Goal: Transaction & Acquisition: Purchase product/service

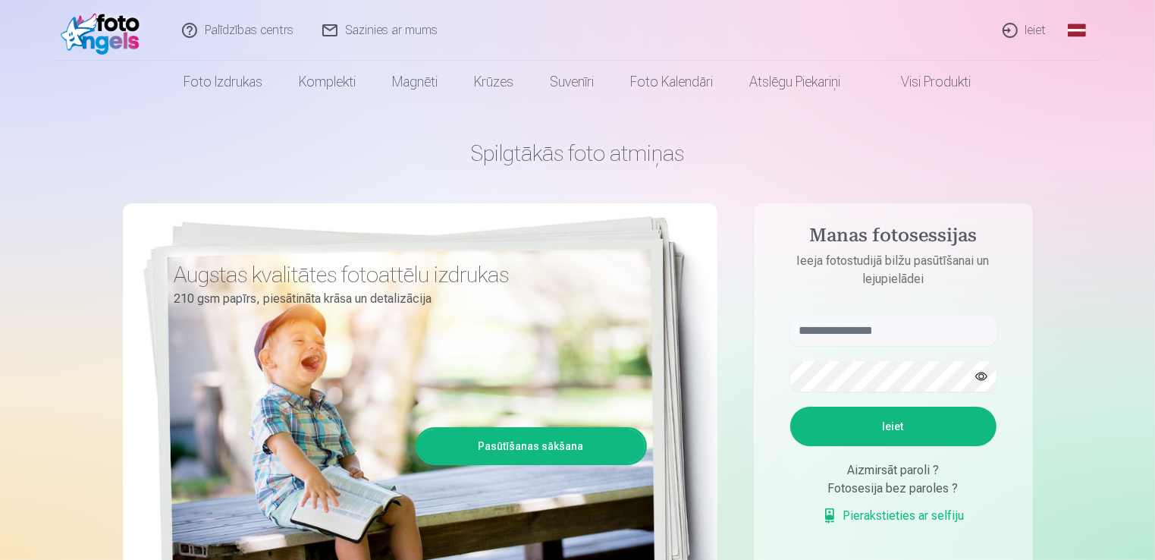
click at [1023, 31] on link "Ieiet" at bounding box center [1025, 30] width 73 height 61
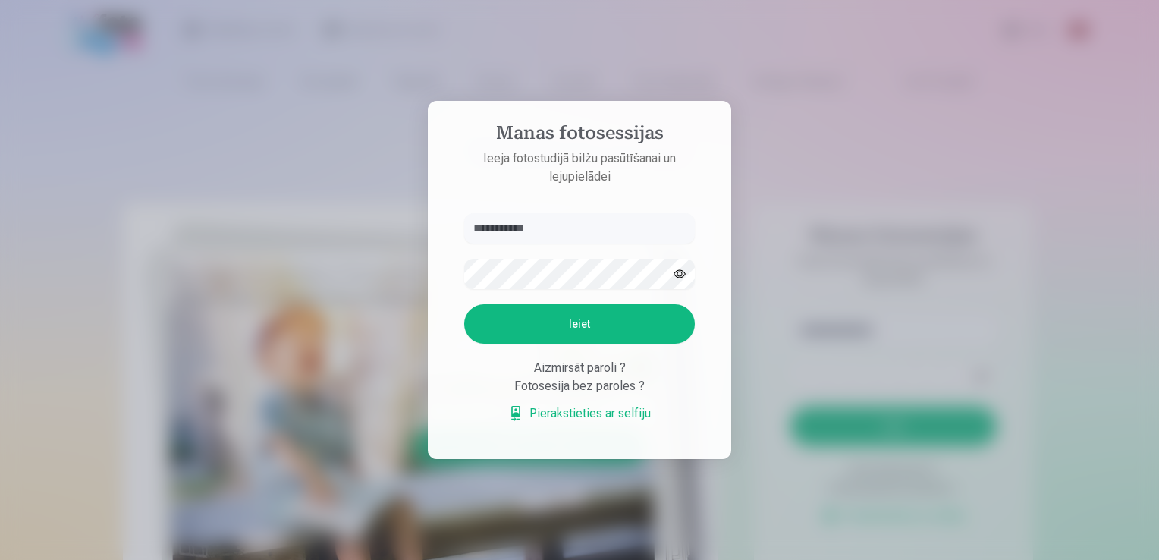
type input "**********"
click at [601, 326] on button "Ieiet" at bounding box center [579, 323] width 231 height 39
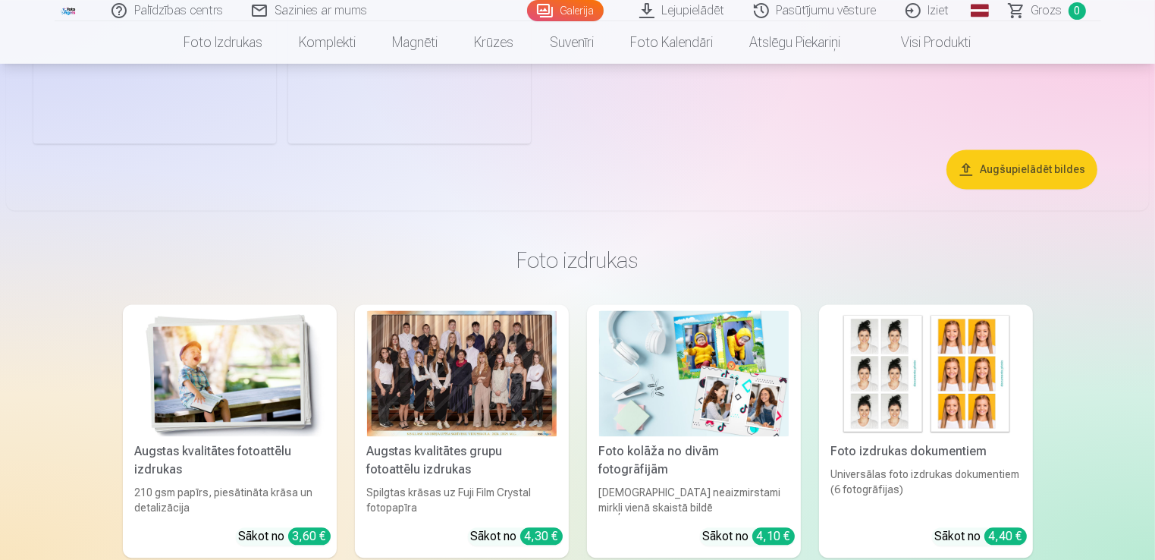
scroll to position [3034, 0]
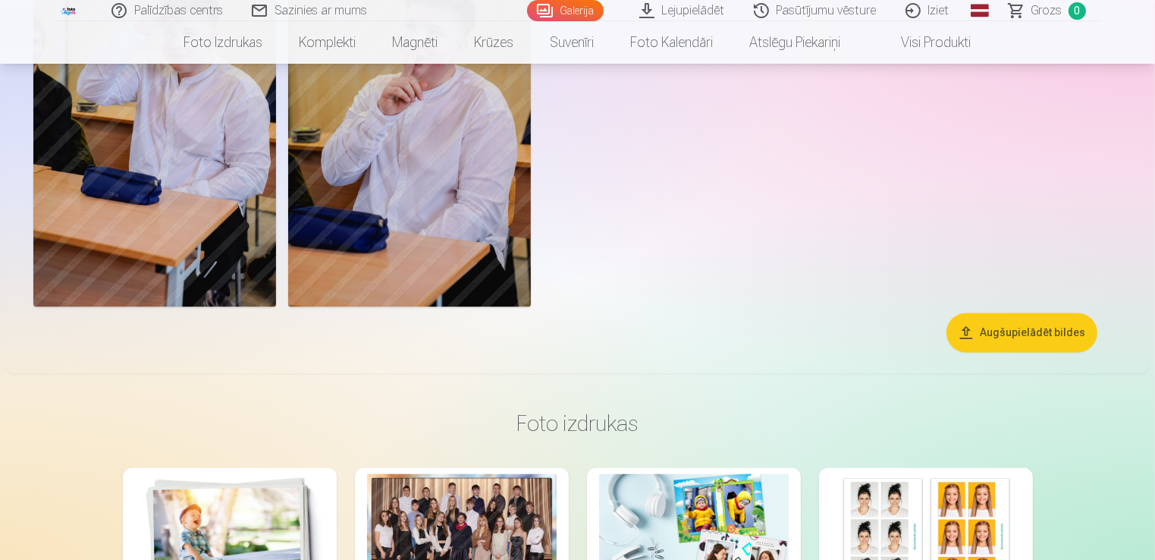
click at [1031, 324] on button "Augšupielādēt bildes" at bounding box center [1022, 332] width 151 height 39
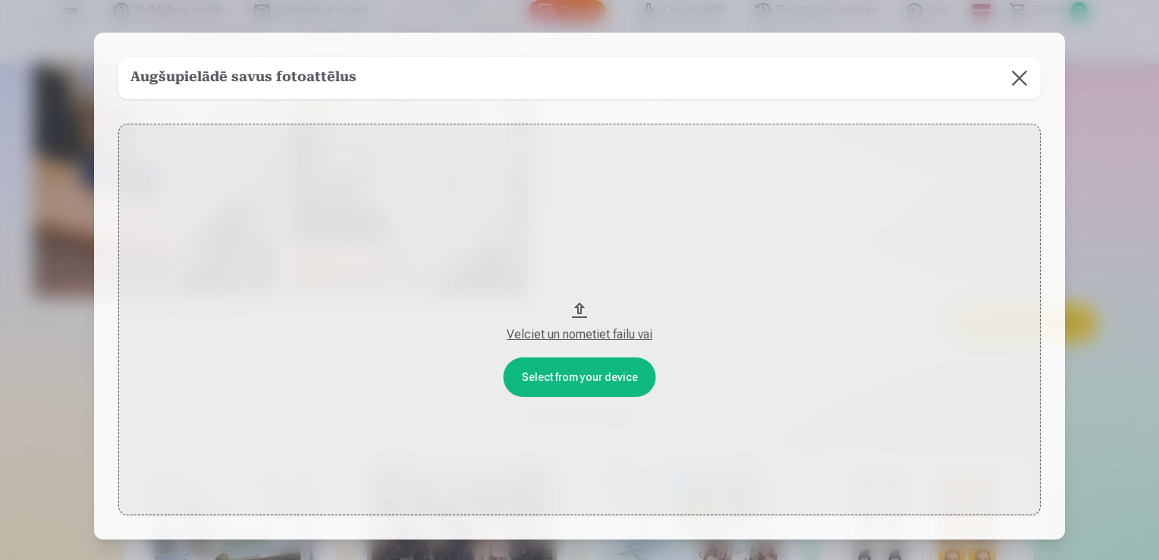
click at [546, 379] on button "Velciet un nometiet failu vai" at bounding box center [579, 320] width 922 height 392
click at [1018, 78] on button at bounding box center [1019, 78] width 42 height 42
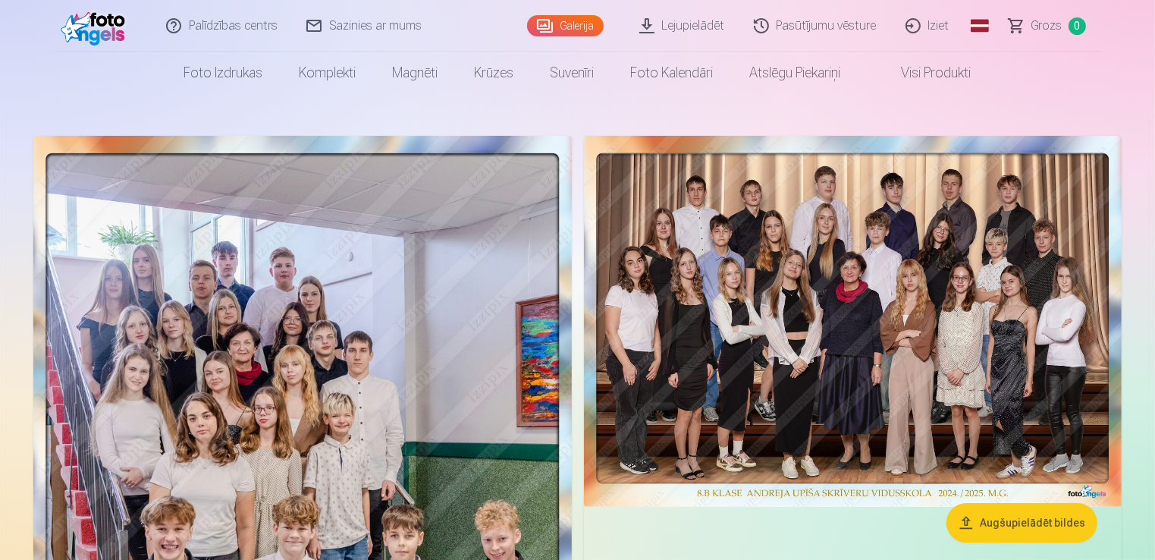
scroll to position [9, 0]
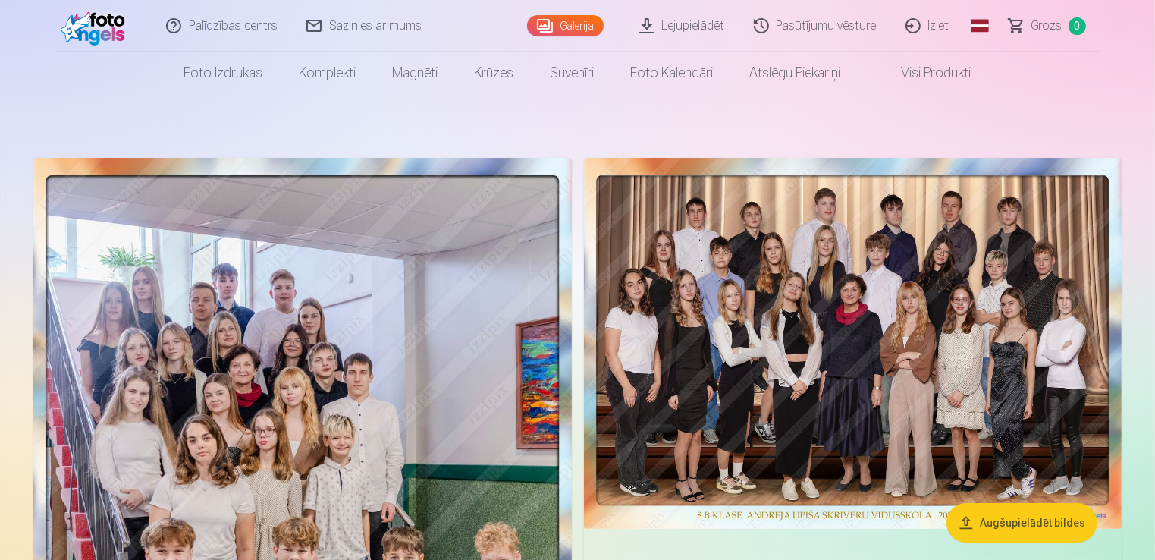
click at [856, 298] on img at bounding box center [853, 343] width 539 height 371
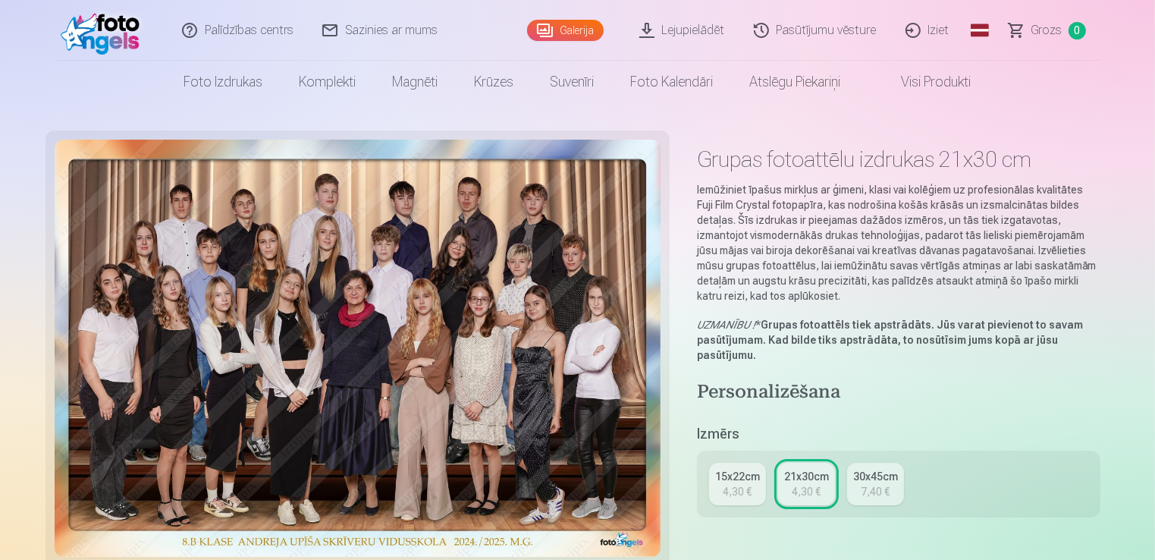
click at [877, 481] on div "30x45cm" at bounding box center [875, 476] width 45 height 15
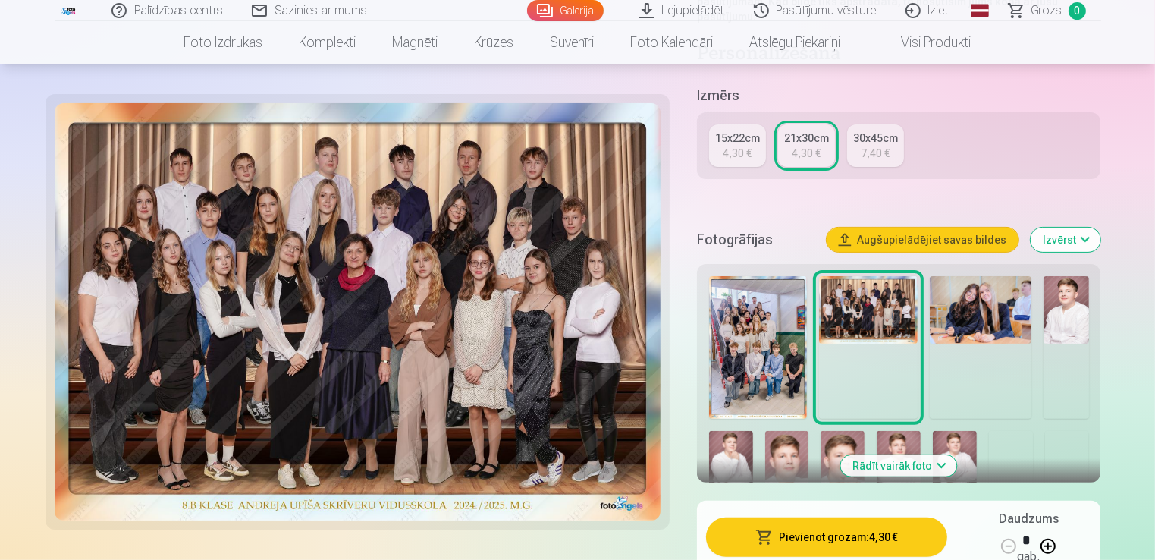
scroll to position [379, 0]
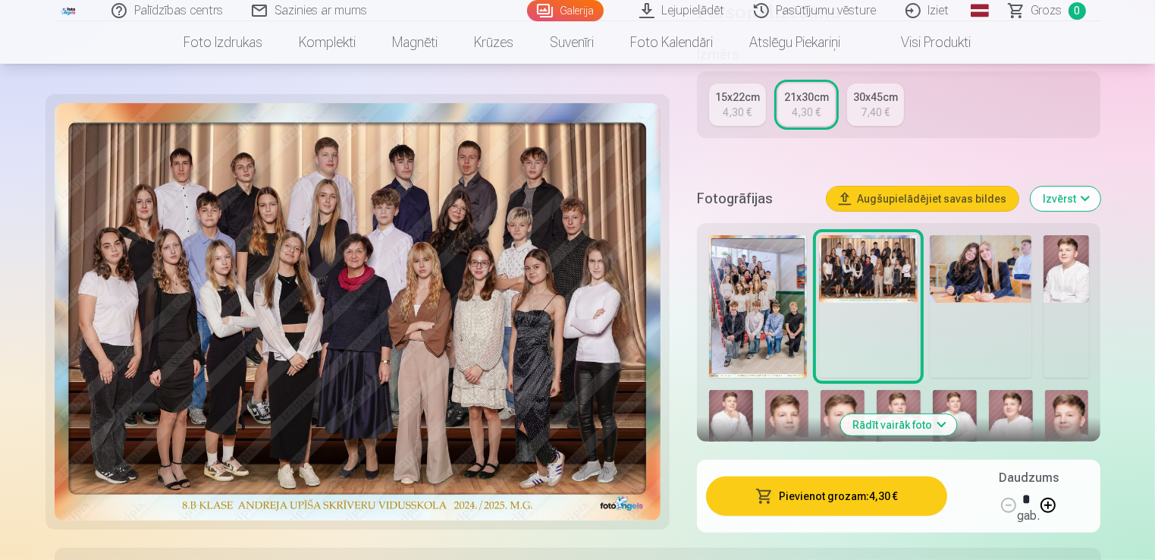
click at [775, 308] on img at bounding box center [758, 306] width 99 height 143
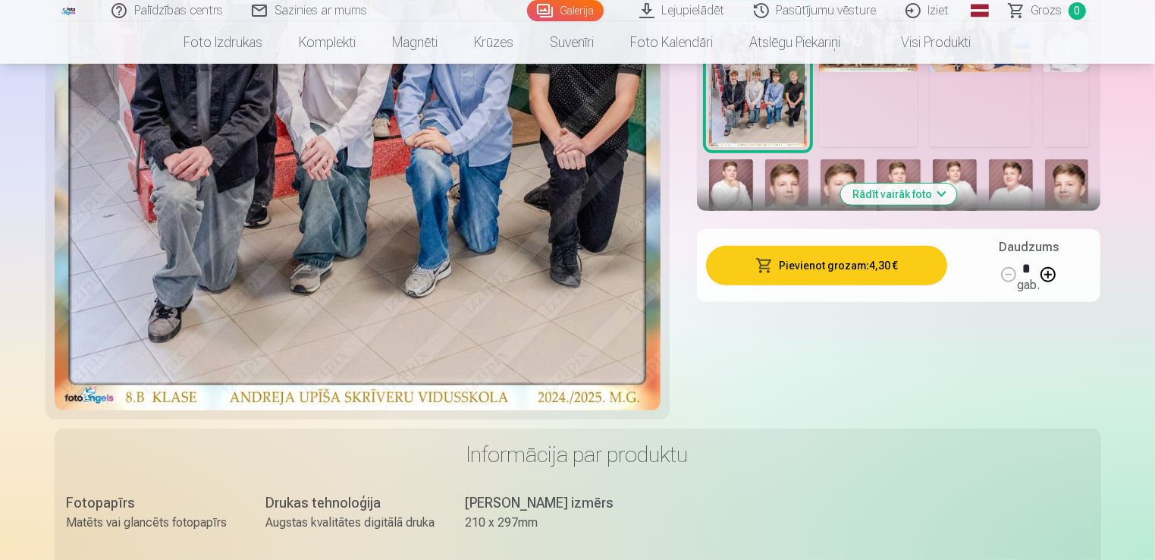
scroll to position [910, 0]
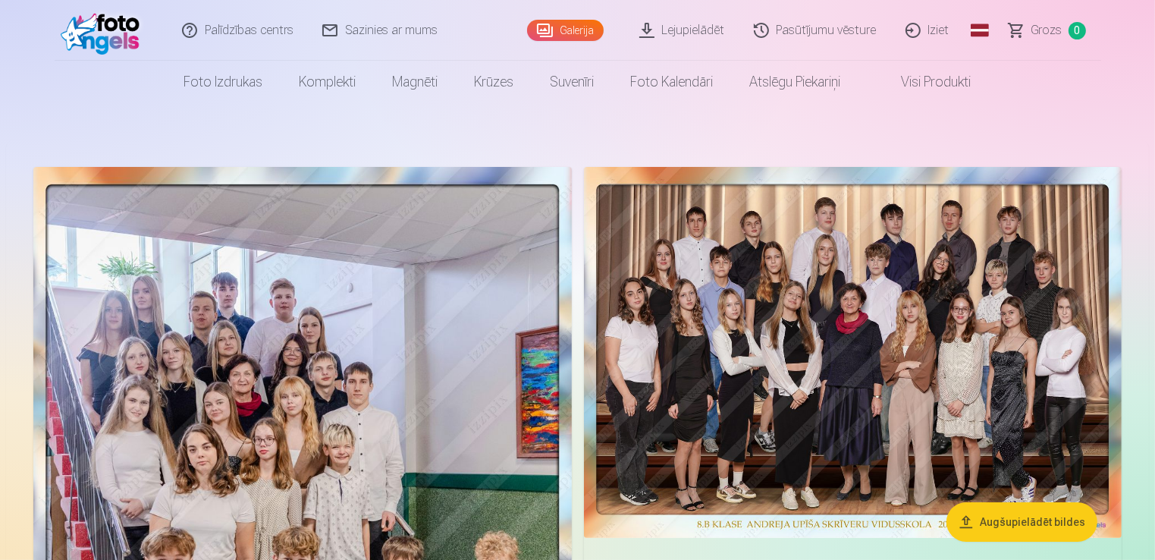
click at [916, 30] on link "Iziet" at bounding box center [928, 30] width 73 height 61
